Goal: Navigation & Orientation: Understand site structure

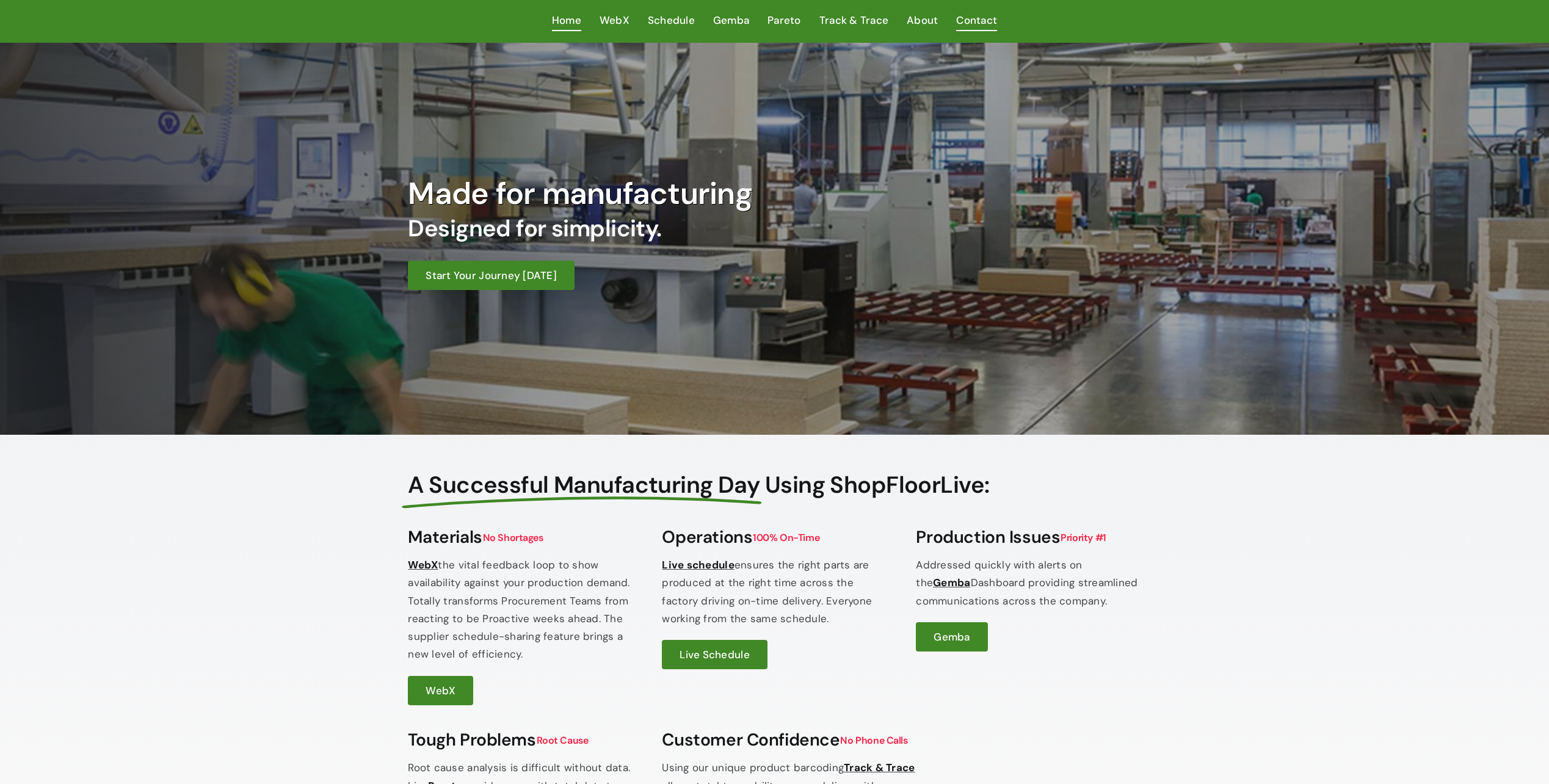
click at [972, 19] on span "Contact" at bounding box center [976, 20] width 41 height 18
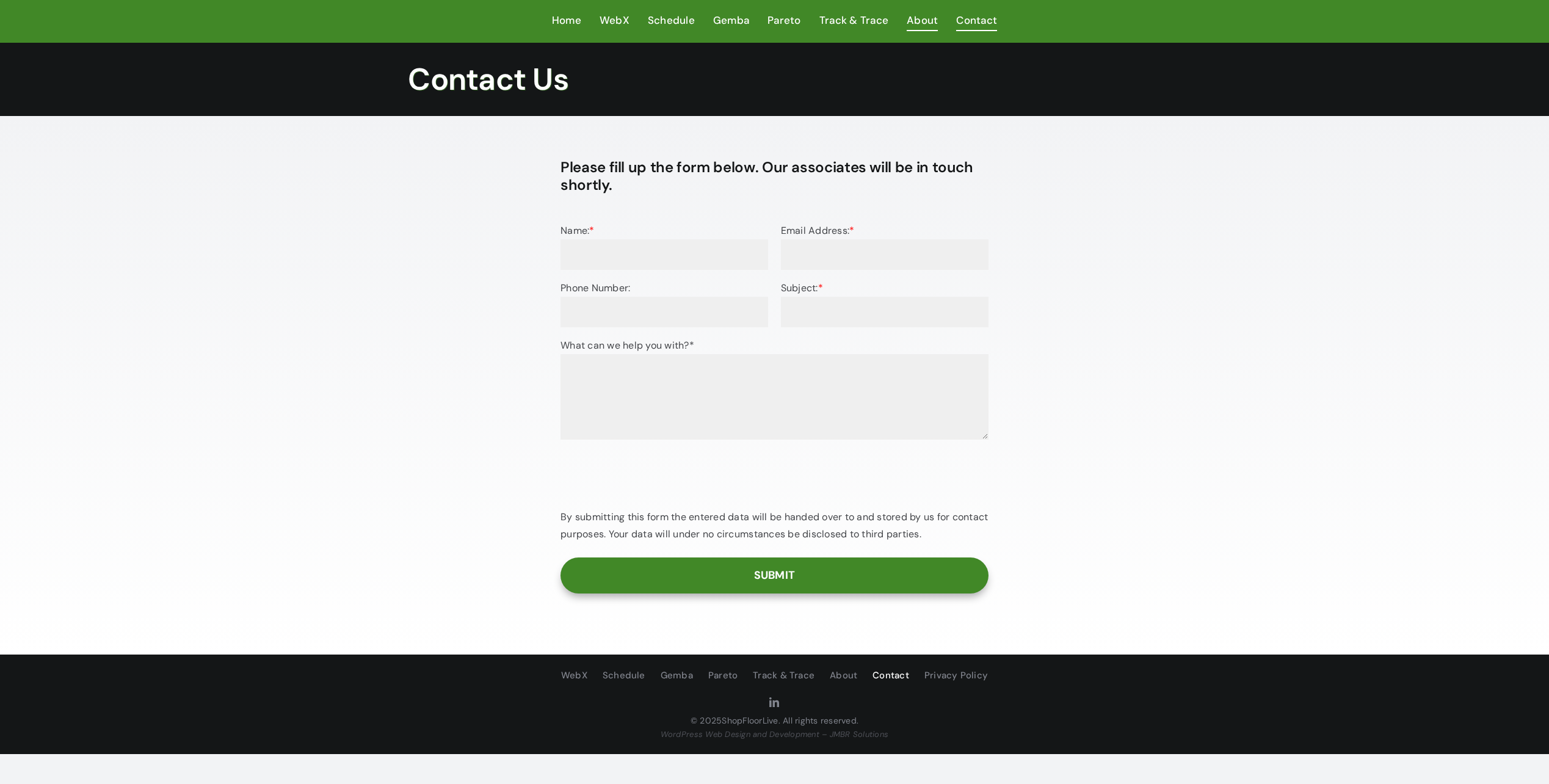
click at [925, 25] on span "About" at bounding box center [922, 20] width 31 height 18
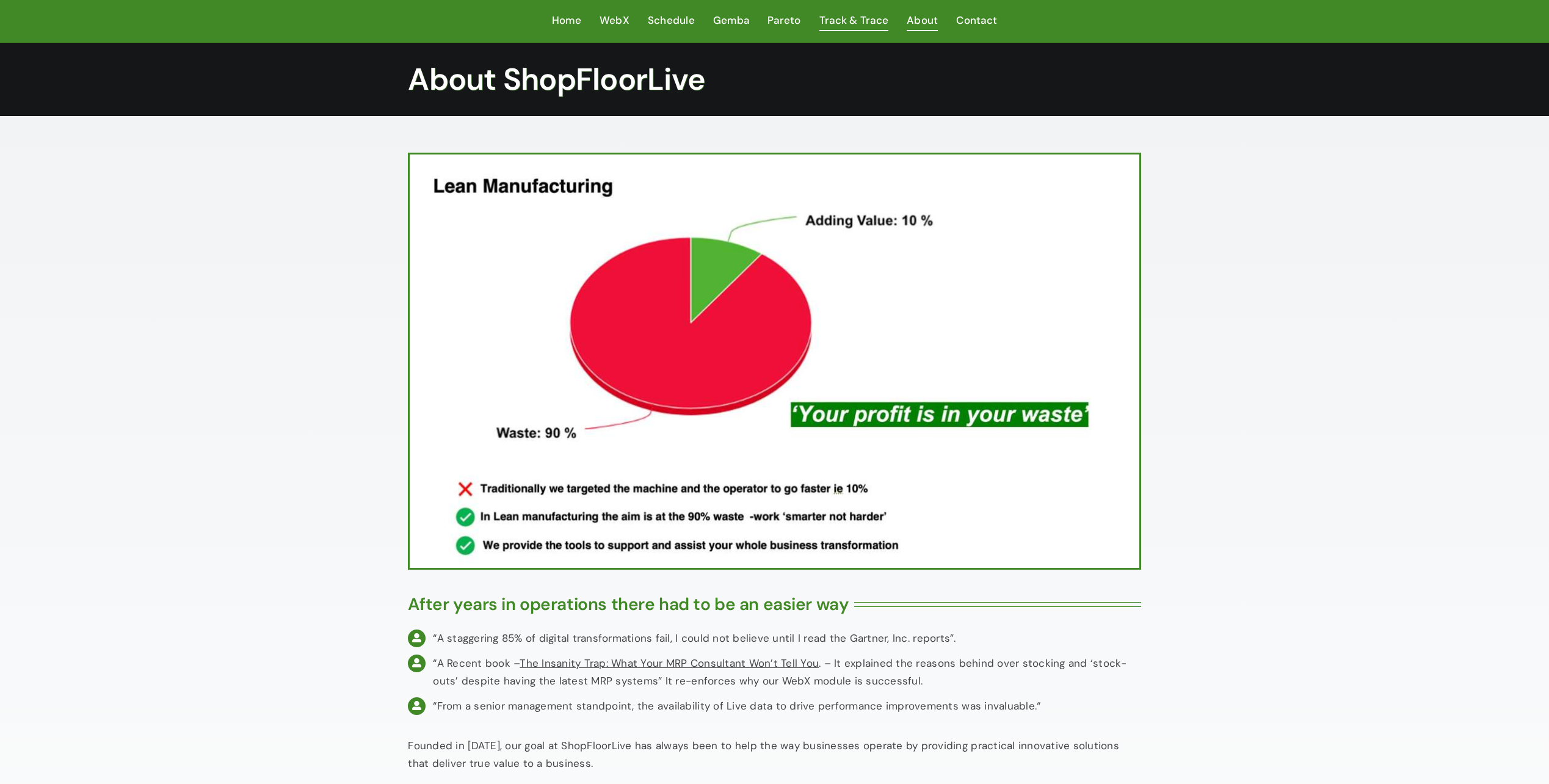
click at [847, 14] on span "Track & Trace" at bounding box center [853, 20] width 69 height 18
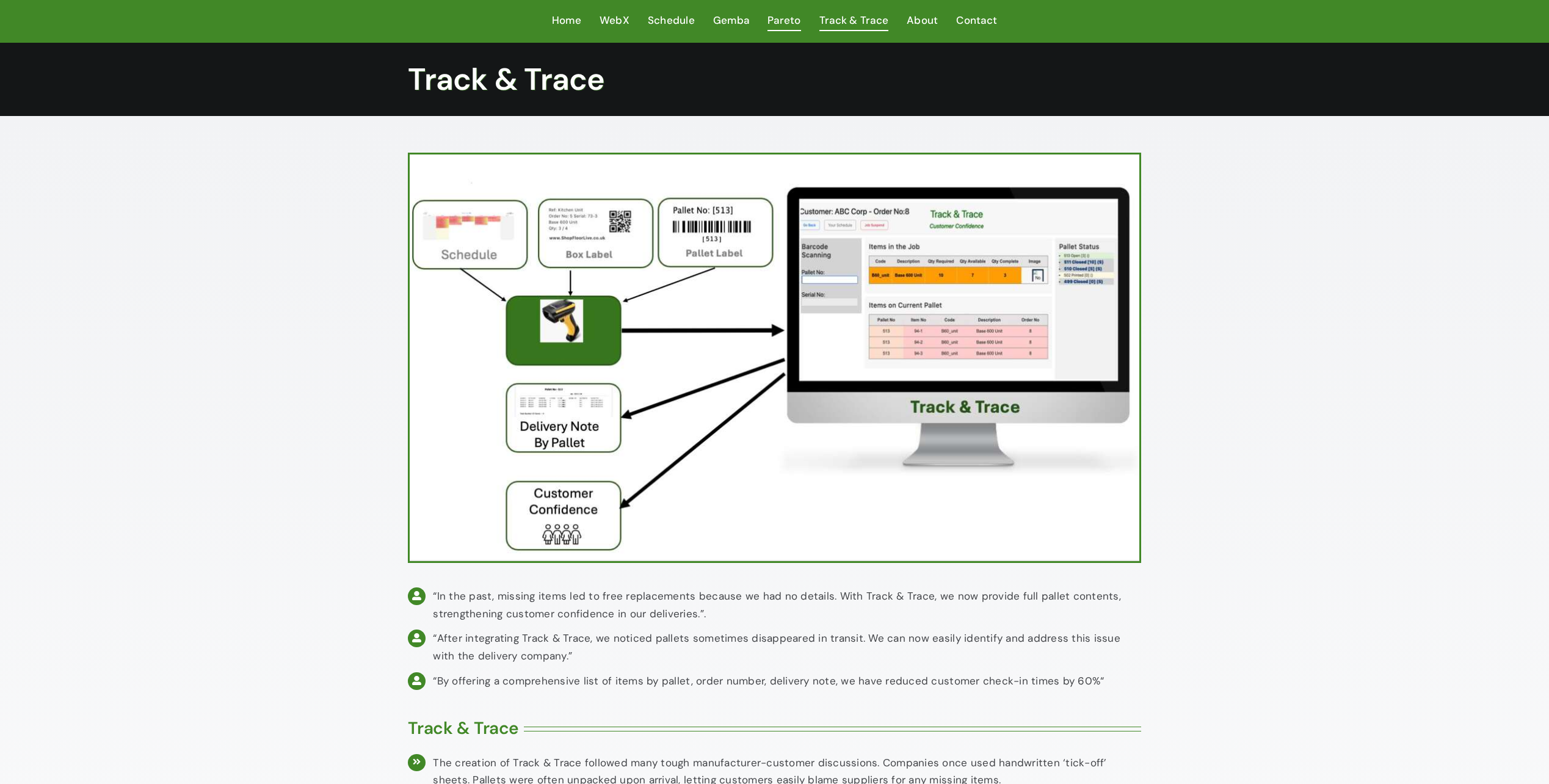
click at [793, 23] on span "Pareto" at bounding box center [783, 20] width 33 height 18
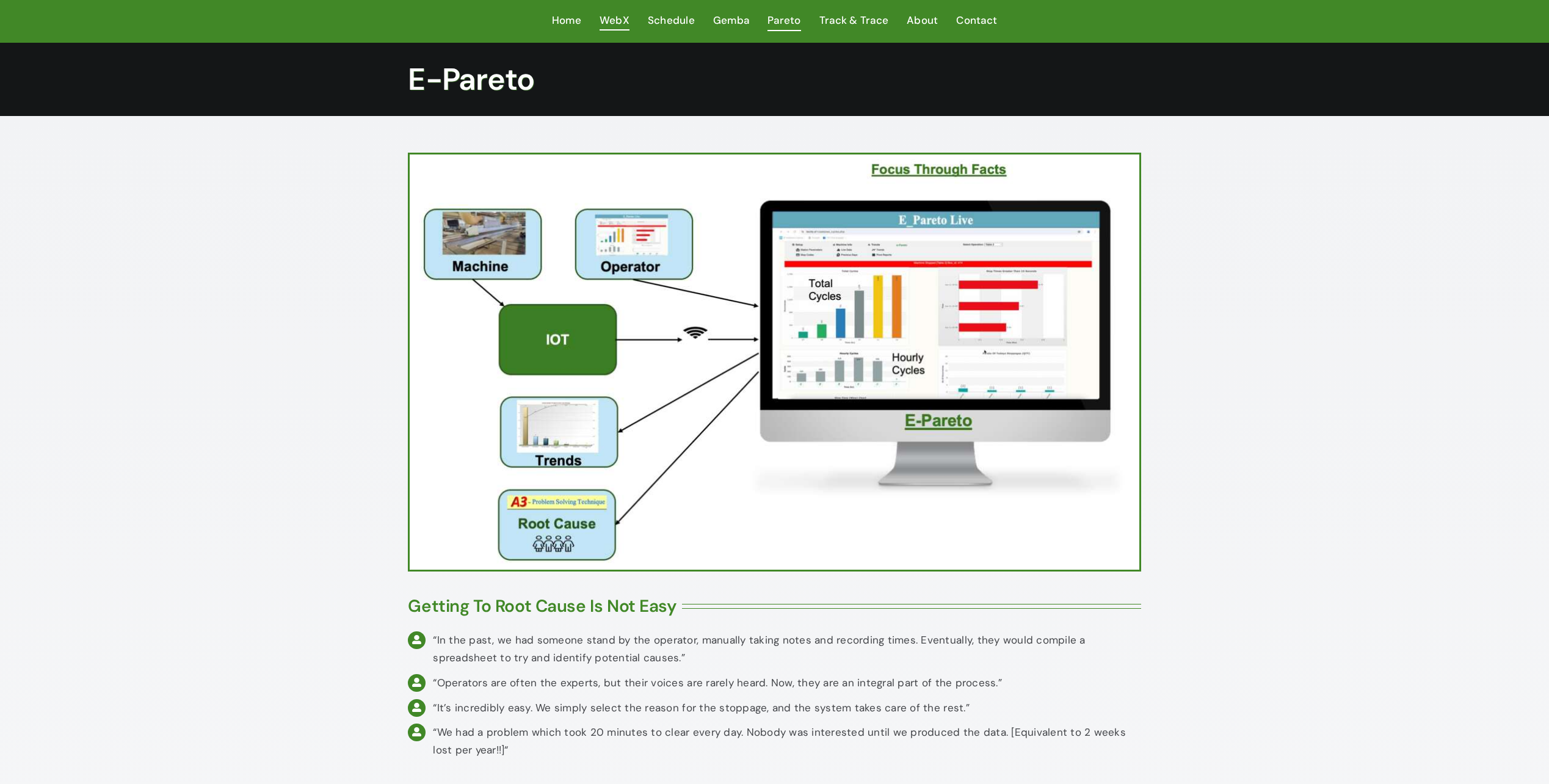
click at [616, 18] on span "WebX" at bounding box center [614, 20] width 30 height 18
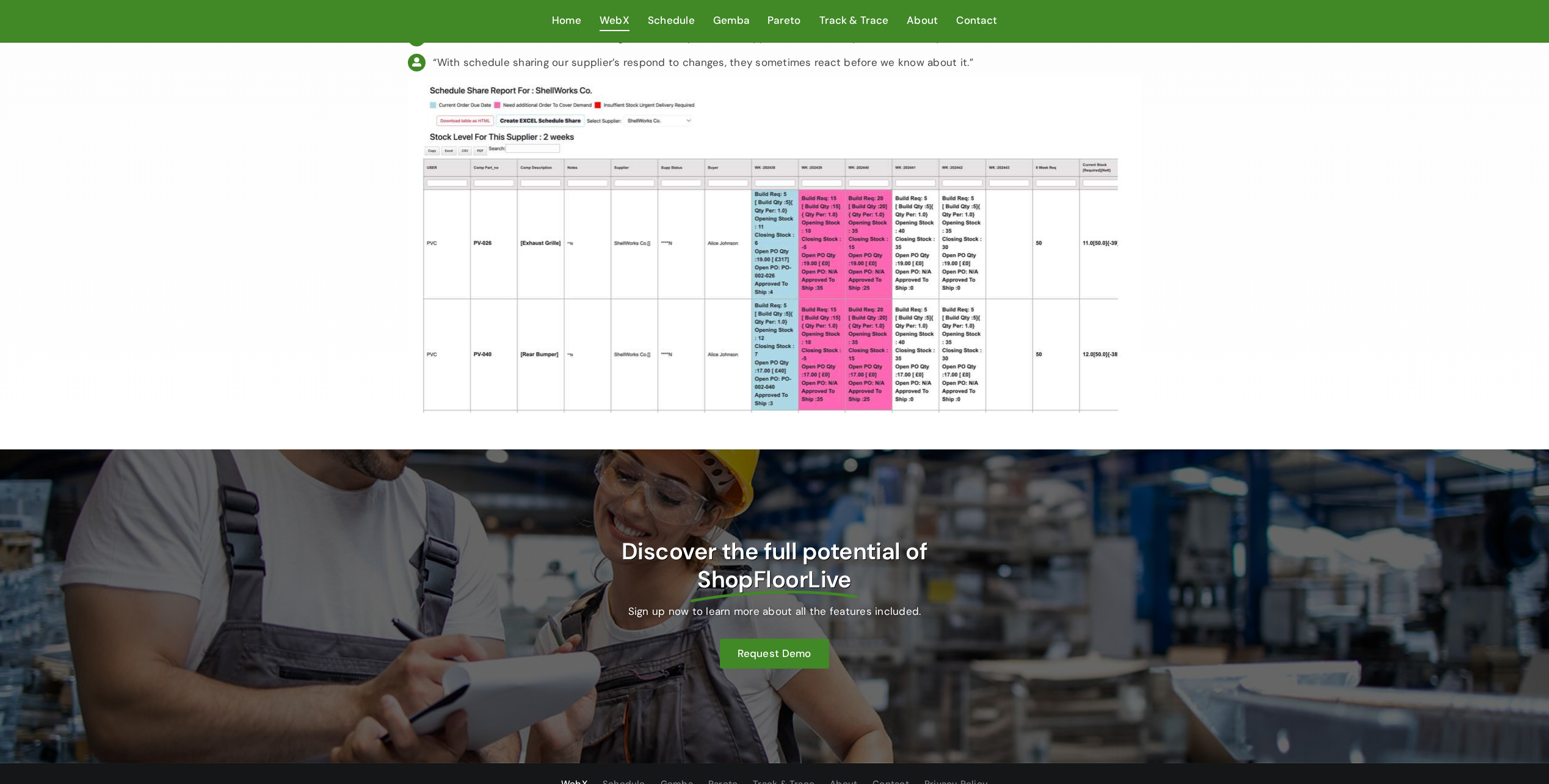
scroll to position [2285, 0]
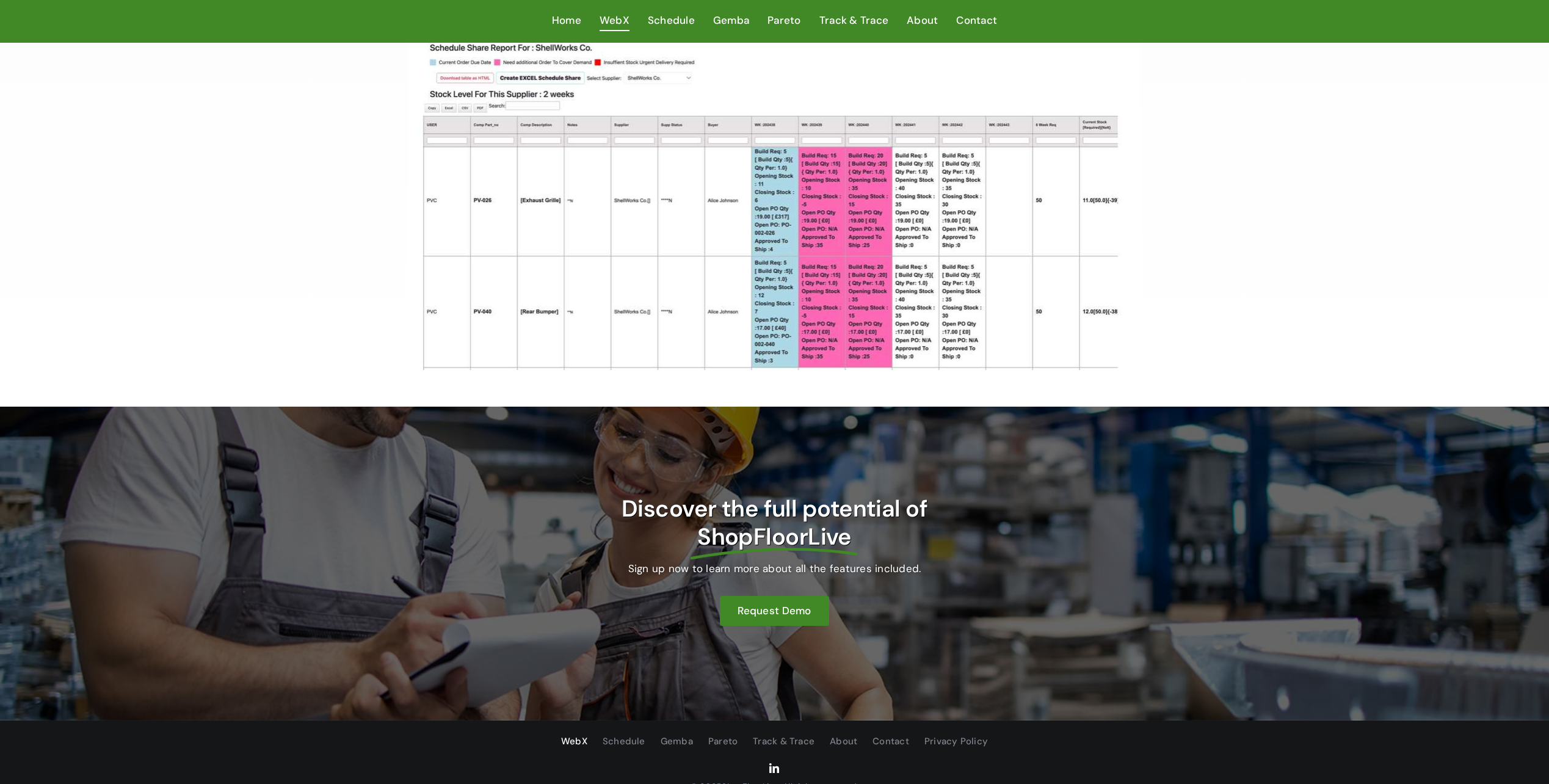
click at [769, 763] on link "linkedin" at bounding box center [774, 768] width 10 height 10
